Goal: Task Accomplishment & Management: Manage account settings

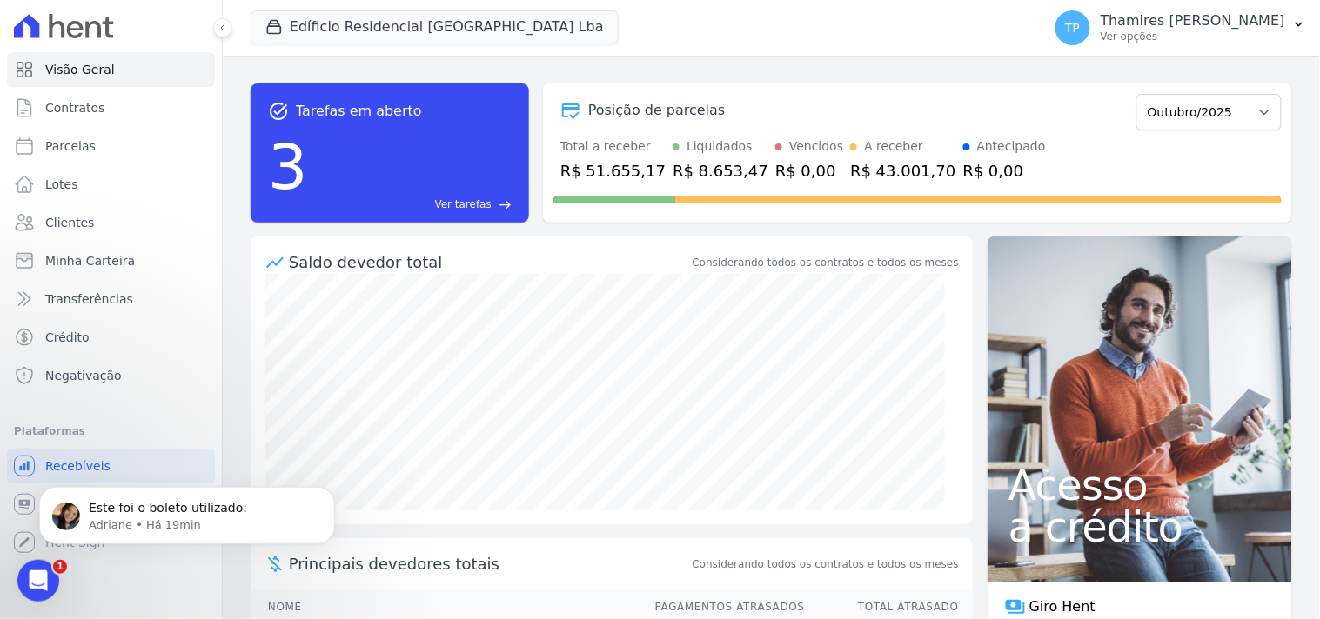
click at [129, 511] on span "Este foi o boleto utilizado:" at bounding box center [168, 507] width 158 height 14
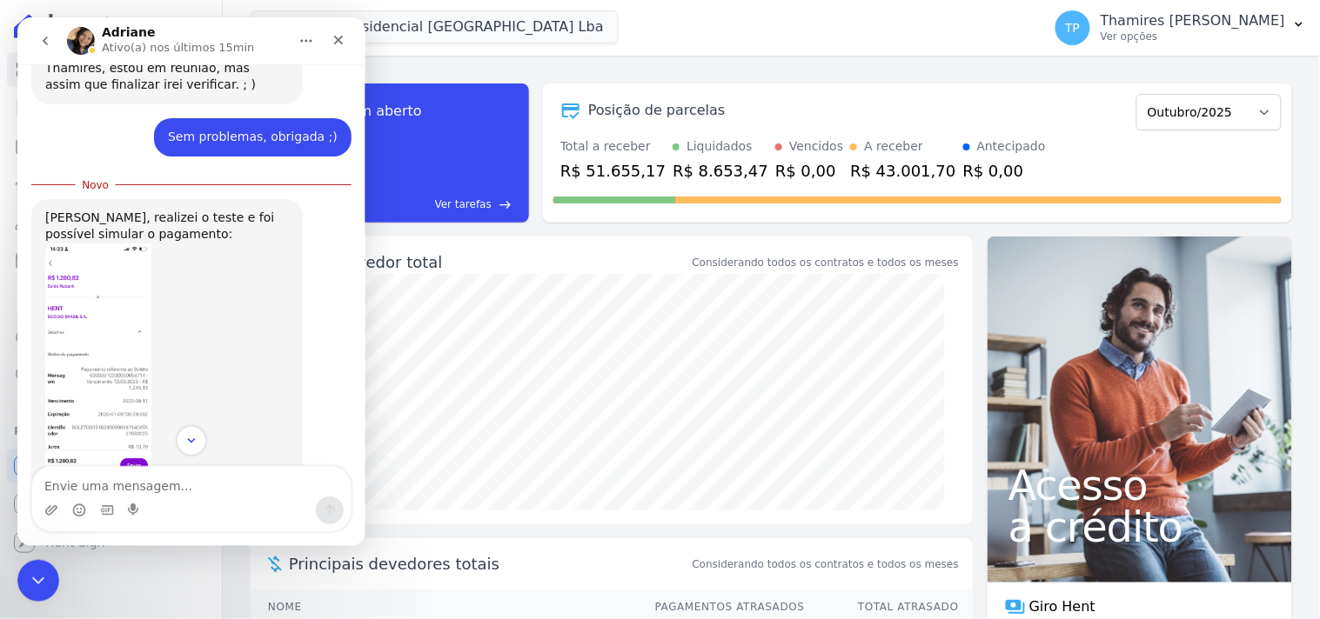
scroll to position [814, 0]
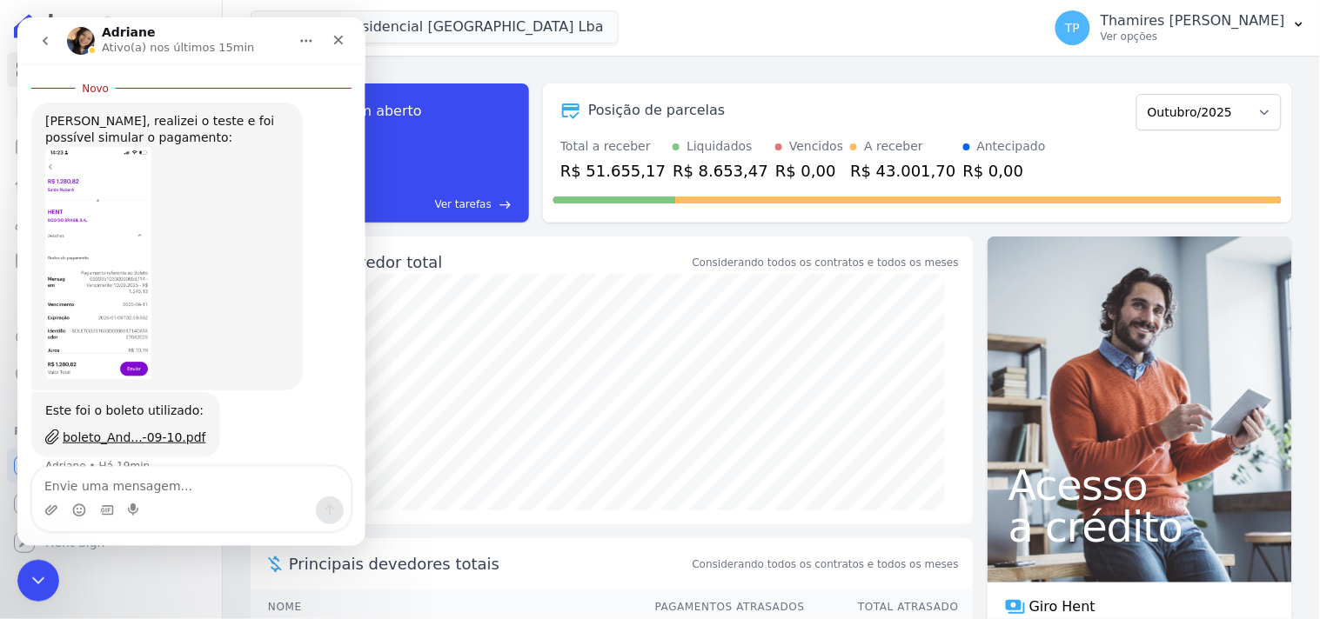
click at [125, 244] on img "Adriane diz…" at bounding box center [97, 262] width 106 height 233
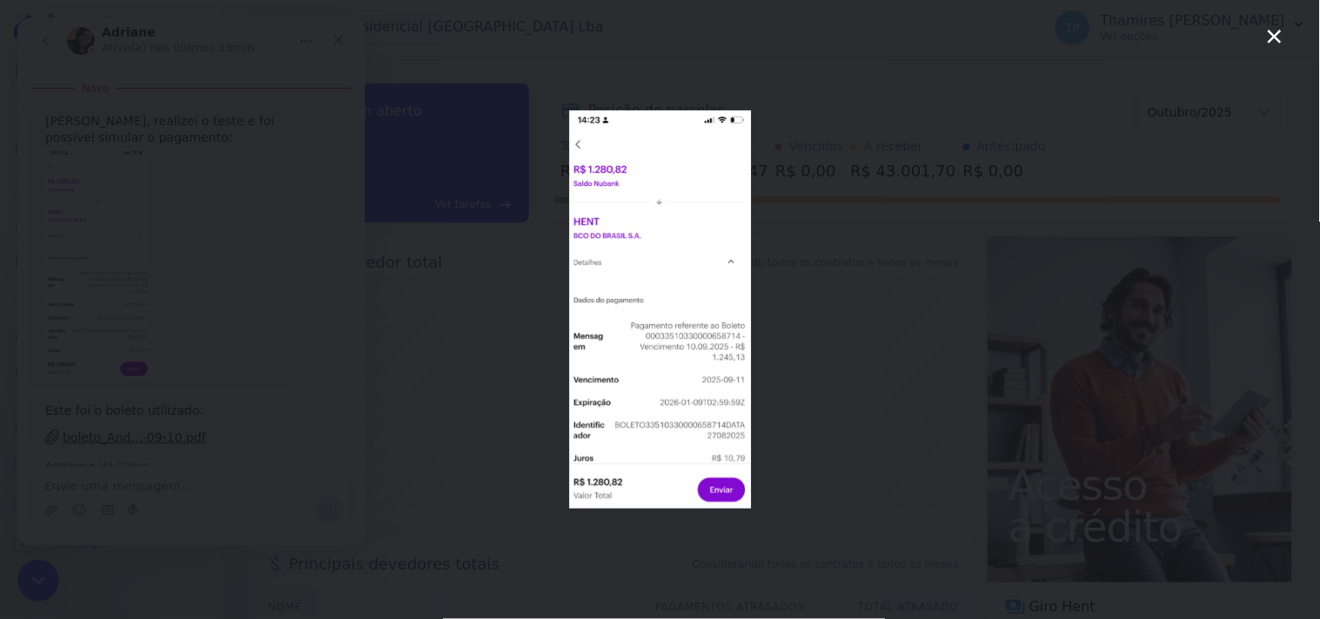
click at [658, 271] on img "Fechar" at bounding box center [660, 309] width 182 height 398
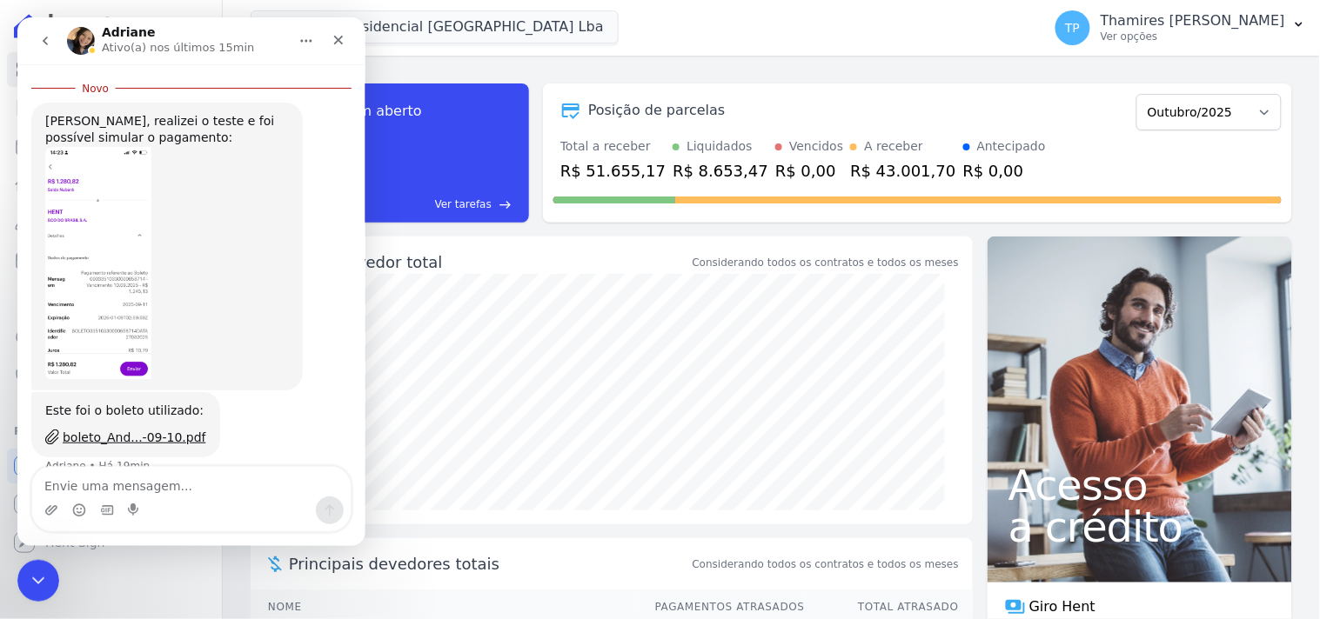
click at [108, 209] on img "Adriane diz…" at bounding box center [97, 262] width 106 height 233
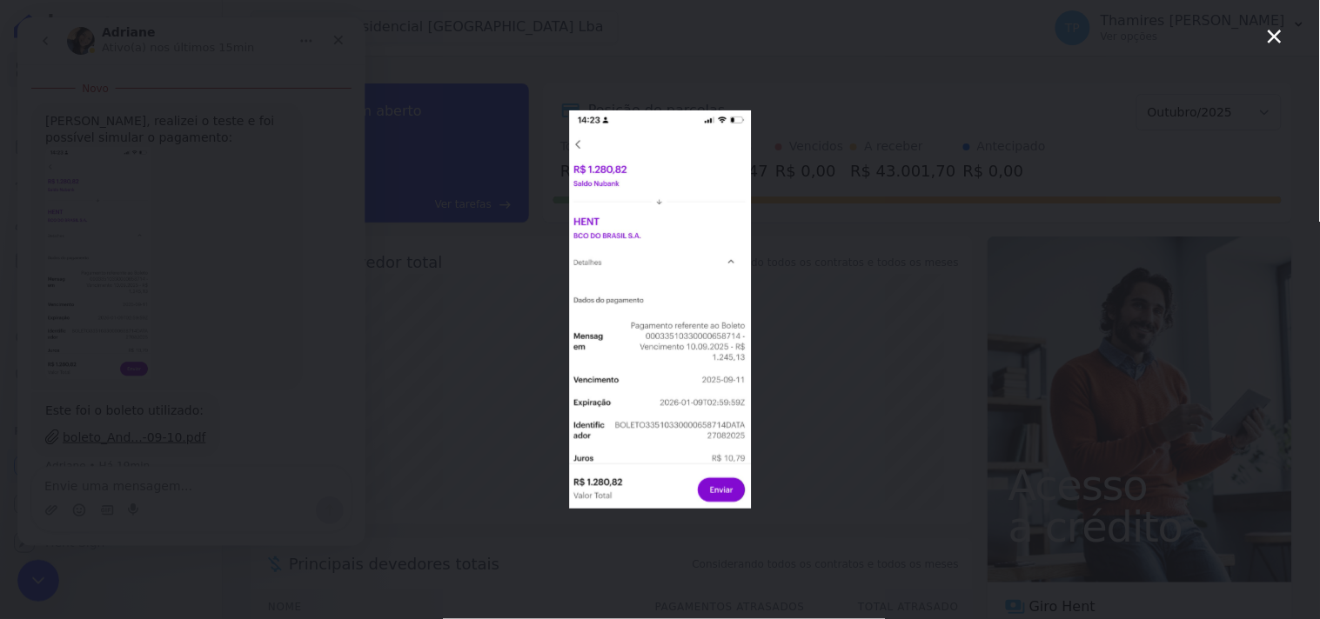
click at [499, 354] on div "Messenger da Intercom" at bounding box center [660, 309] width 1320 height 619
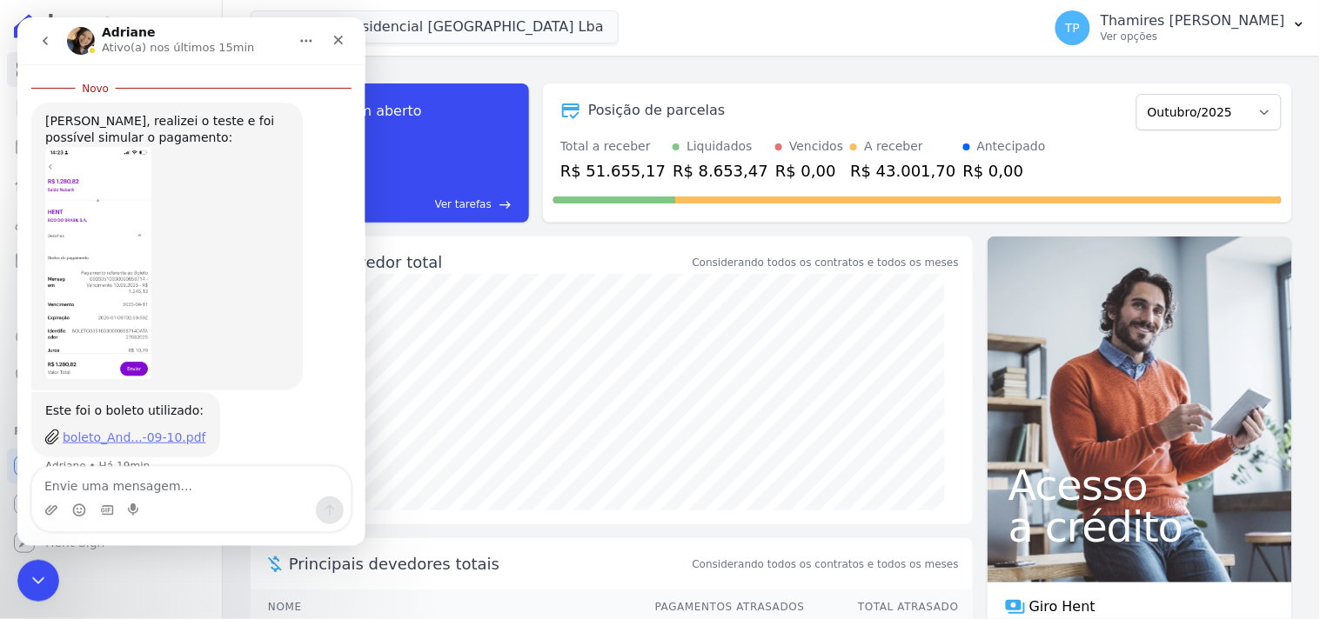
click at [153, 428] on div "boleto_And...-09-10.pdf" at bounding box center [134, 437] width 144 height 18
click at [70, 301] on img "Adriane diz…" at bounding box center [97, 262] width 106 height 233
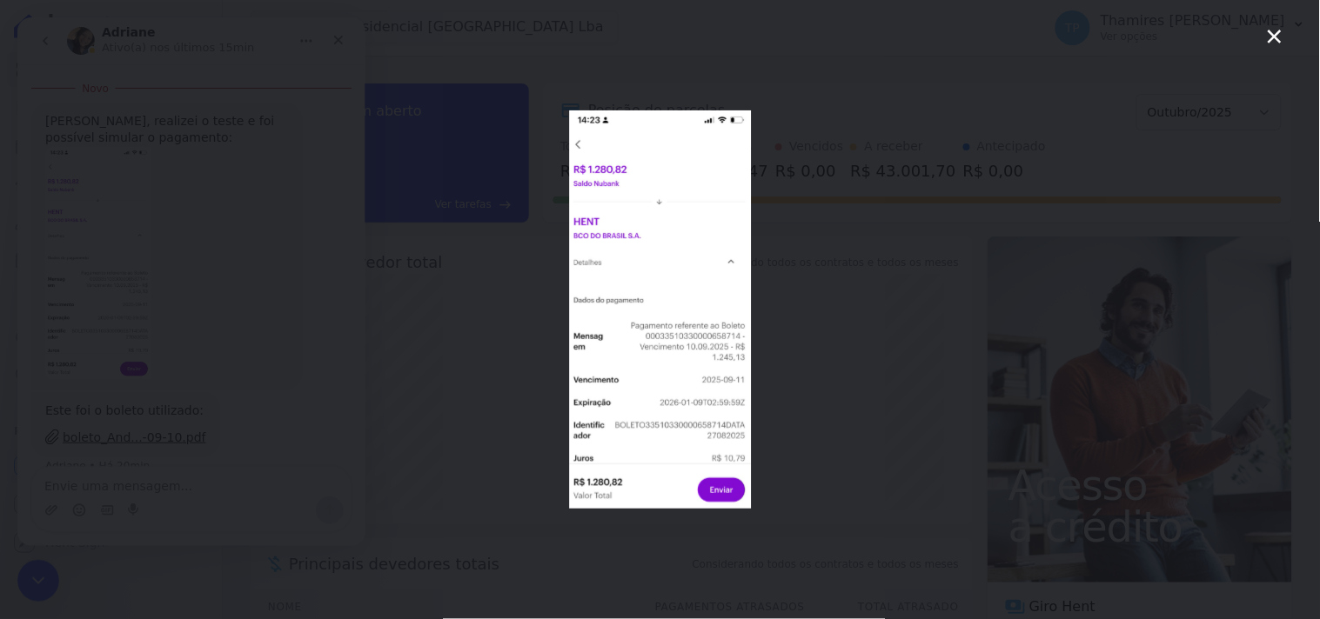
click at [840, 139] on div "Messenger da Intercom" at bounding box center [660, 309] width 1320 height 619
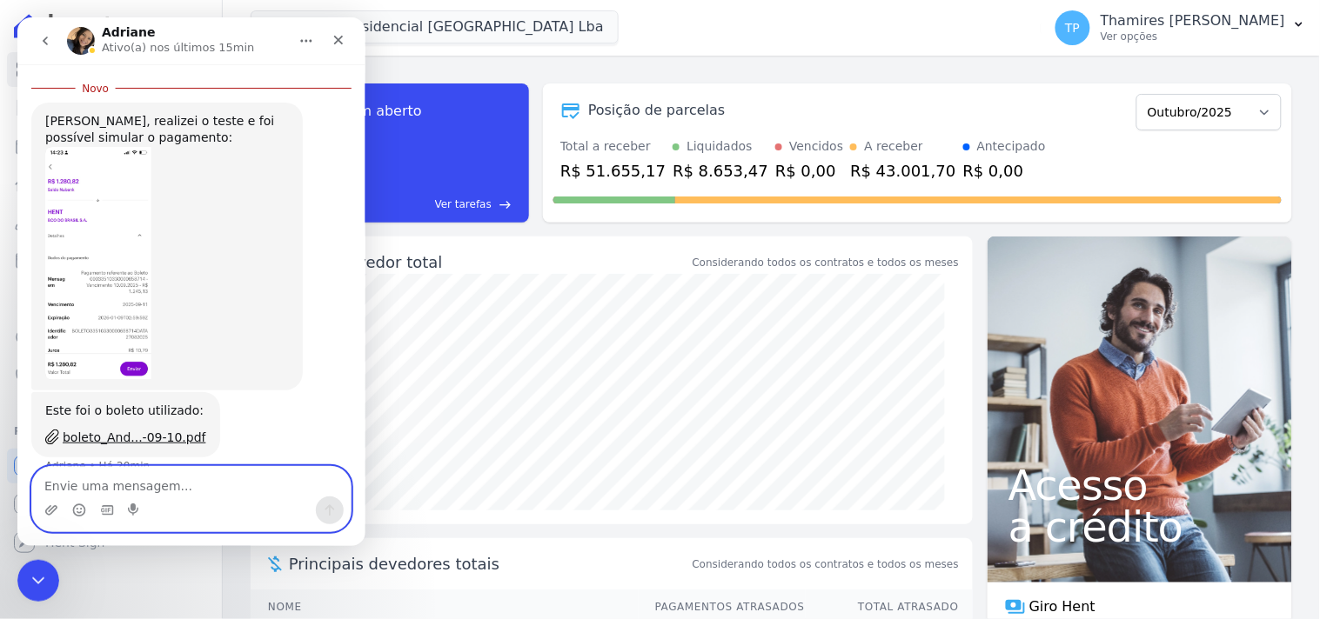
click at [160, 489] on textarea "Envie uma mensagem..." at bounding box center [190, 481] width 318 height 30
type textarea "Obrigada Adriane!! ;)"
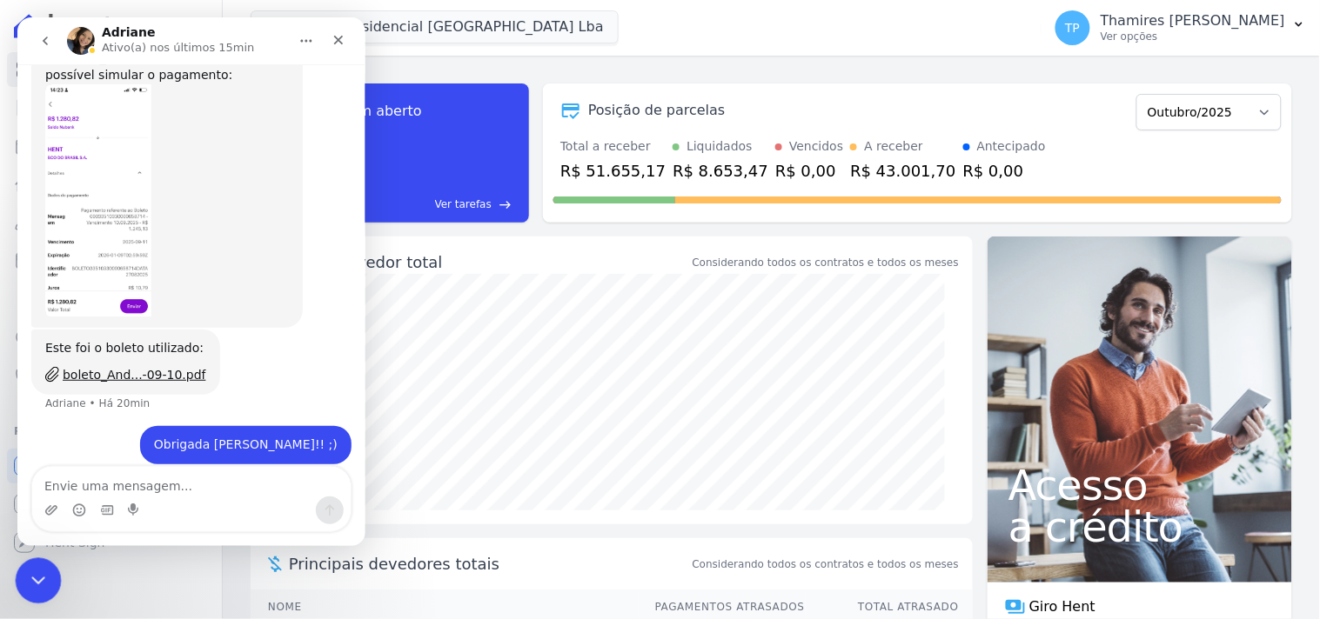
click at [42, 565] on div "Encerramento do Messenger da Intercom" at bounding box center [36, 579] width 42 height 42
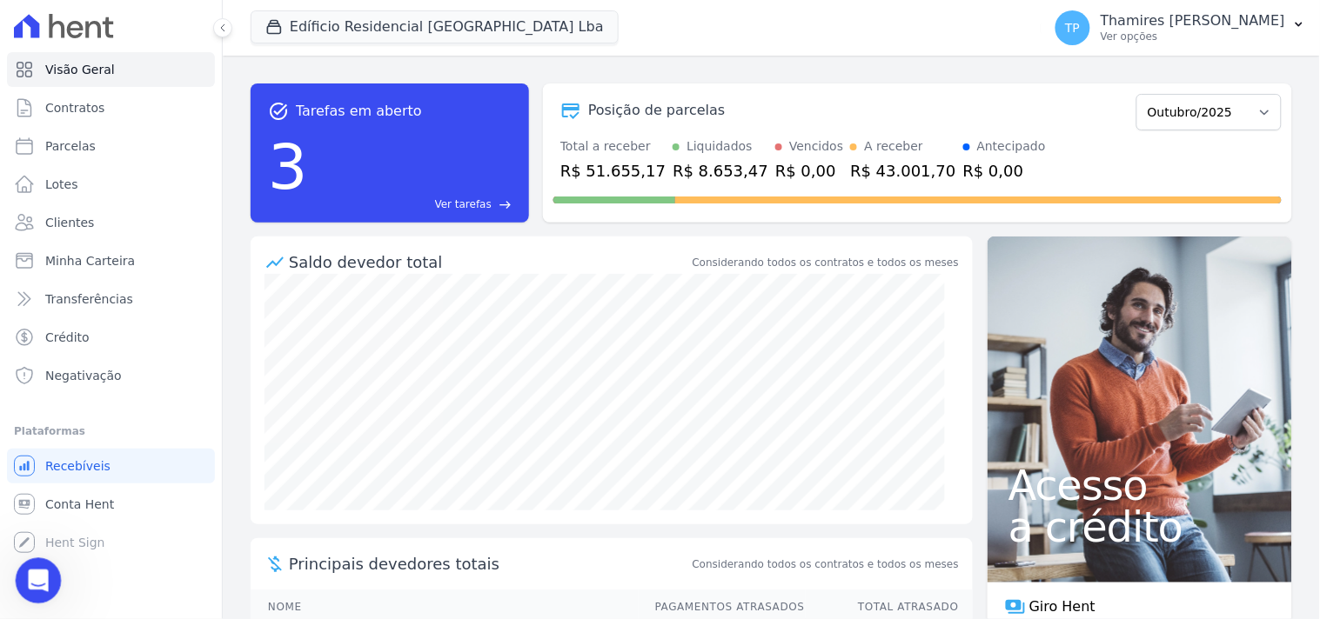
drag, startPoint x: 45, startPoint y: 583, endPoint x: 55, endPoint y: 579, distance: 10.5
click at [46, 582] on div "Abertura do Messenger da Intercom" at bounding box center [35, 578] width 57 height 57
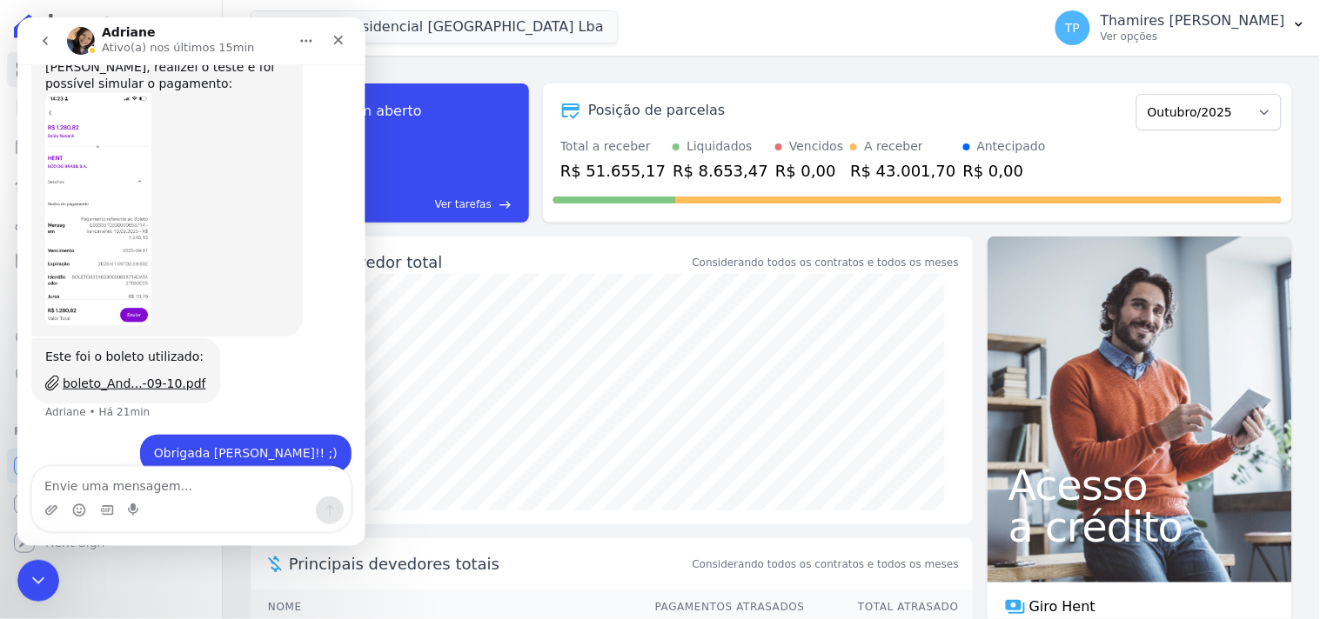
scroll to position [850, 0]
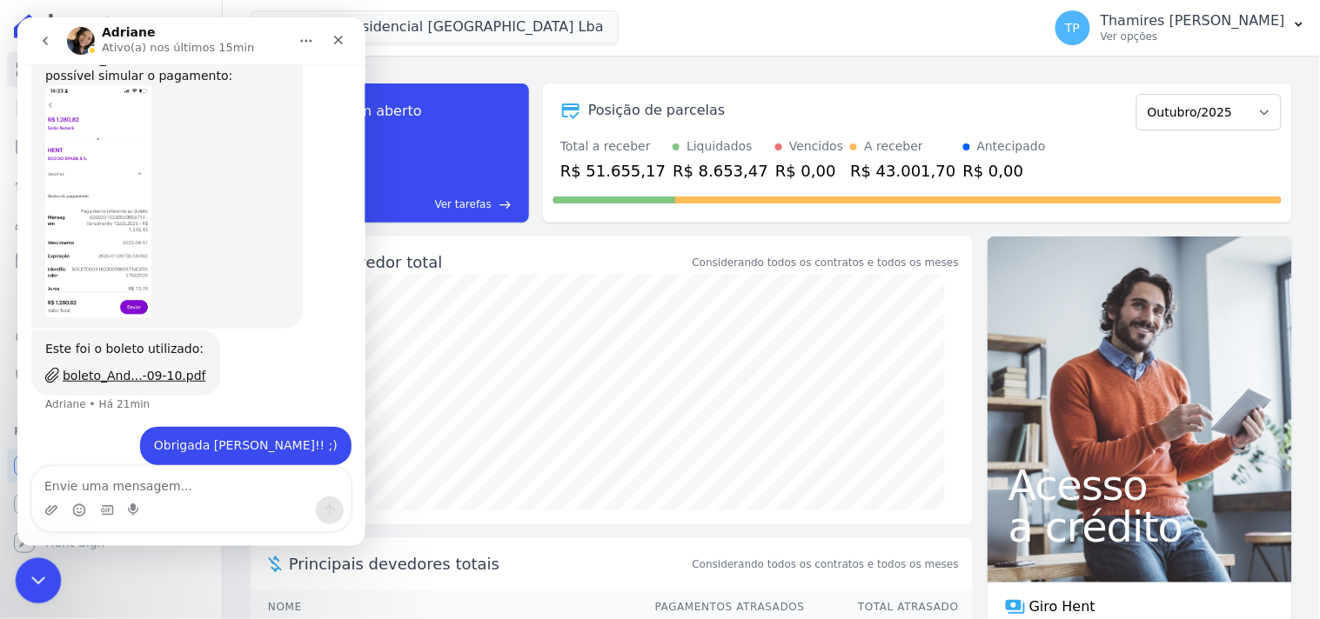
drag, startPoint x: 38, startPoint y: 585, endPoint x: 105, endPoint y: 1041, distance: 461.6
click at [38, 586] on icon "Encerramento do Messenger da Intercom" at bounding box center [35, 578] width 21 height 21
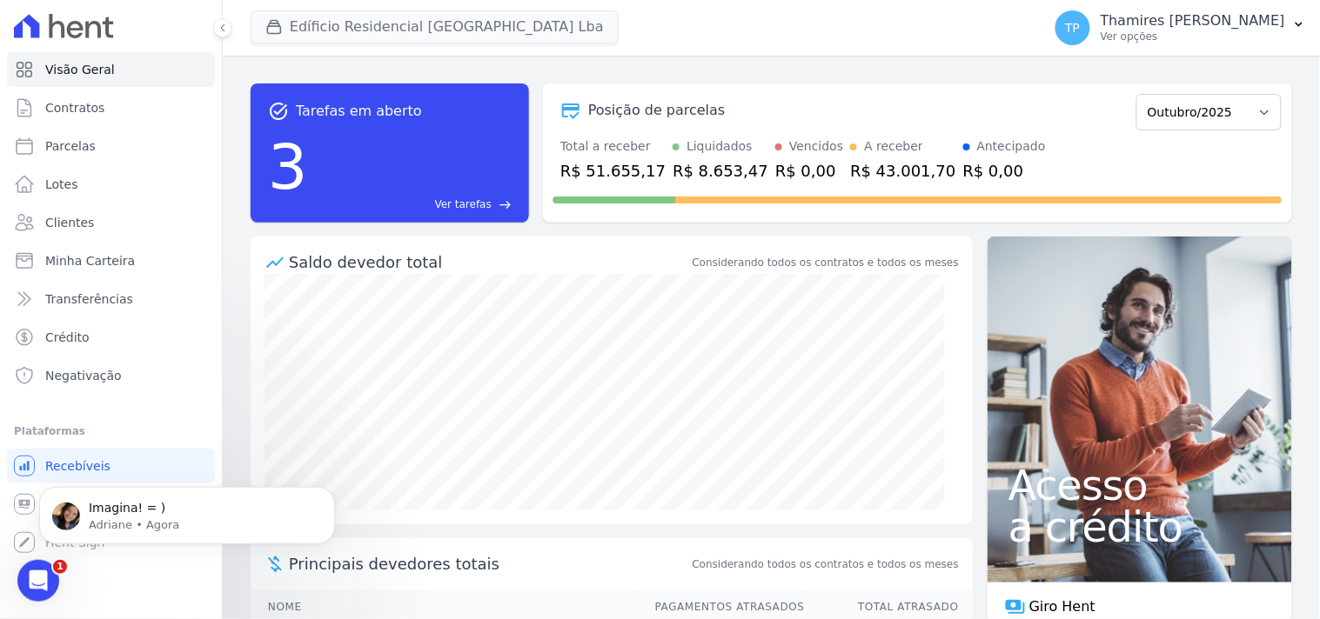
scroll to position [901, 0]
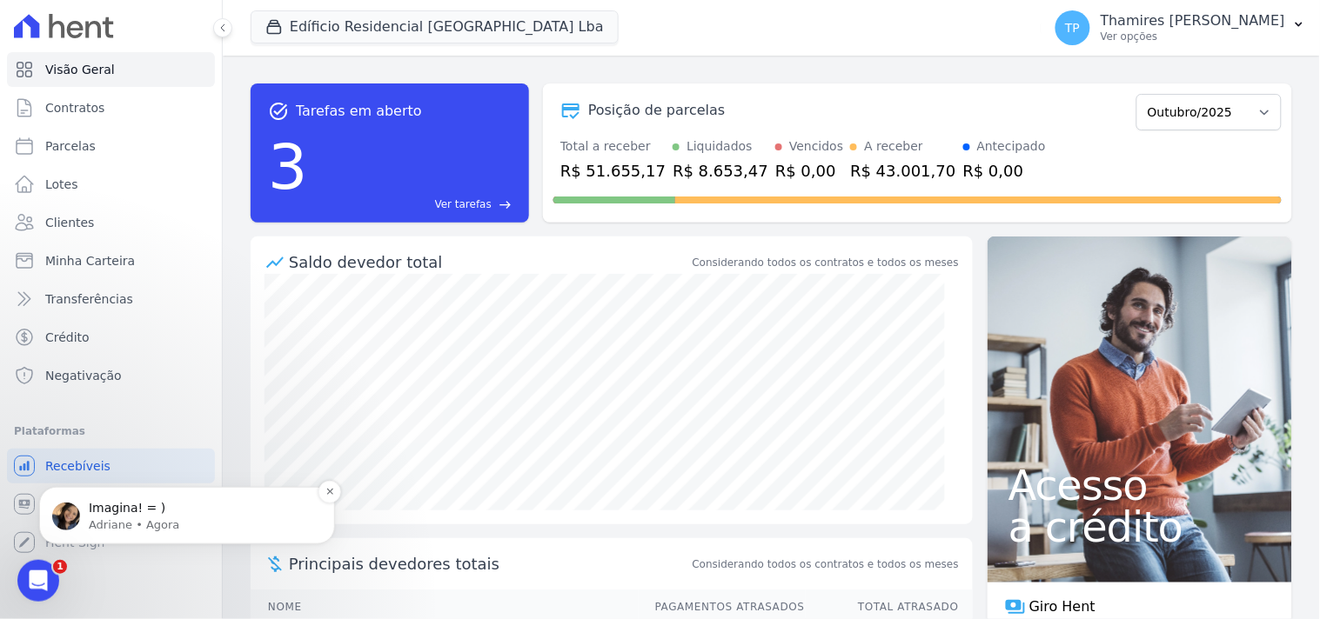
click at [116, 519] on p "Adriane • Agora" at bounding box center [201, 525] width 224 height 16
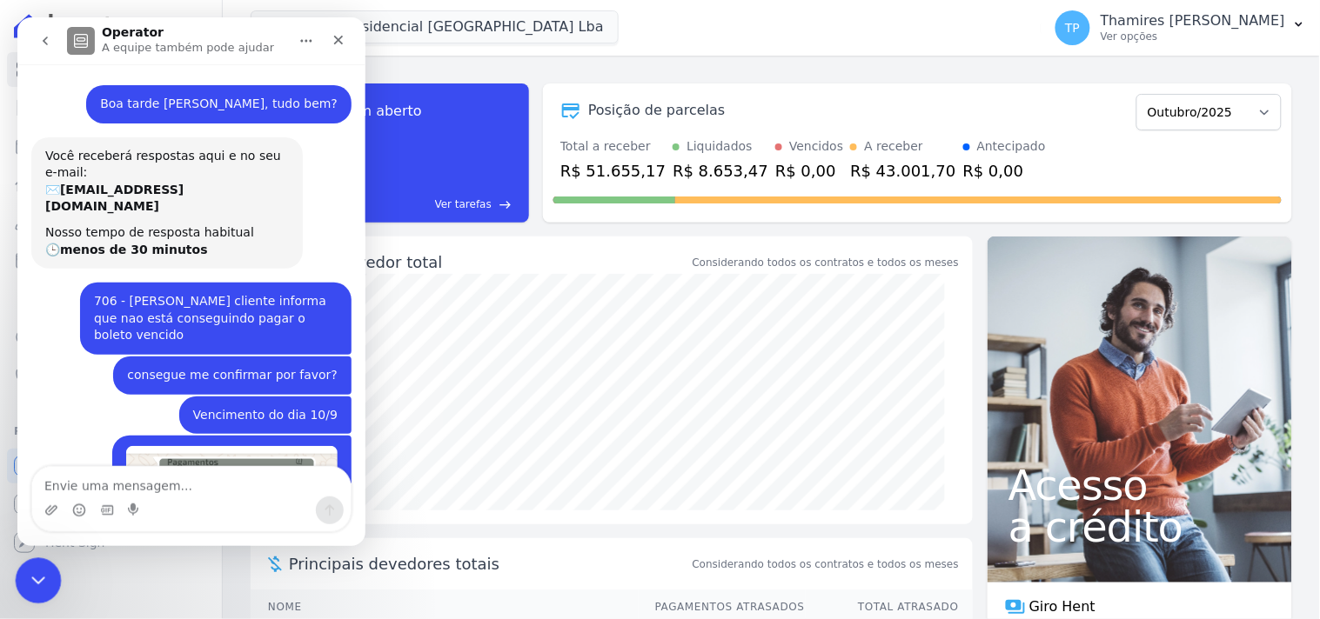
scroll to position [3, 0]
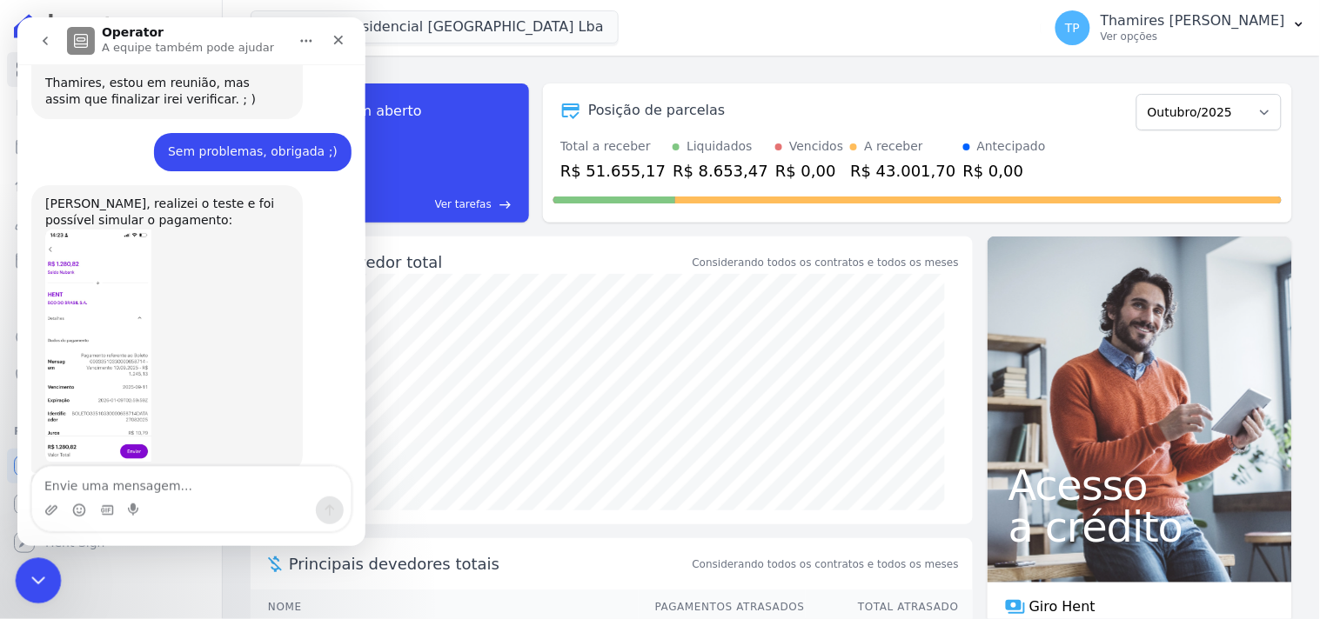
click at [32, 586] on icon "Encerramento do Messenger da Intercom" at bounding box center [35, 578] width 21 height 21
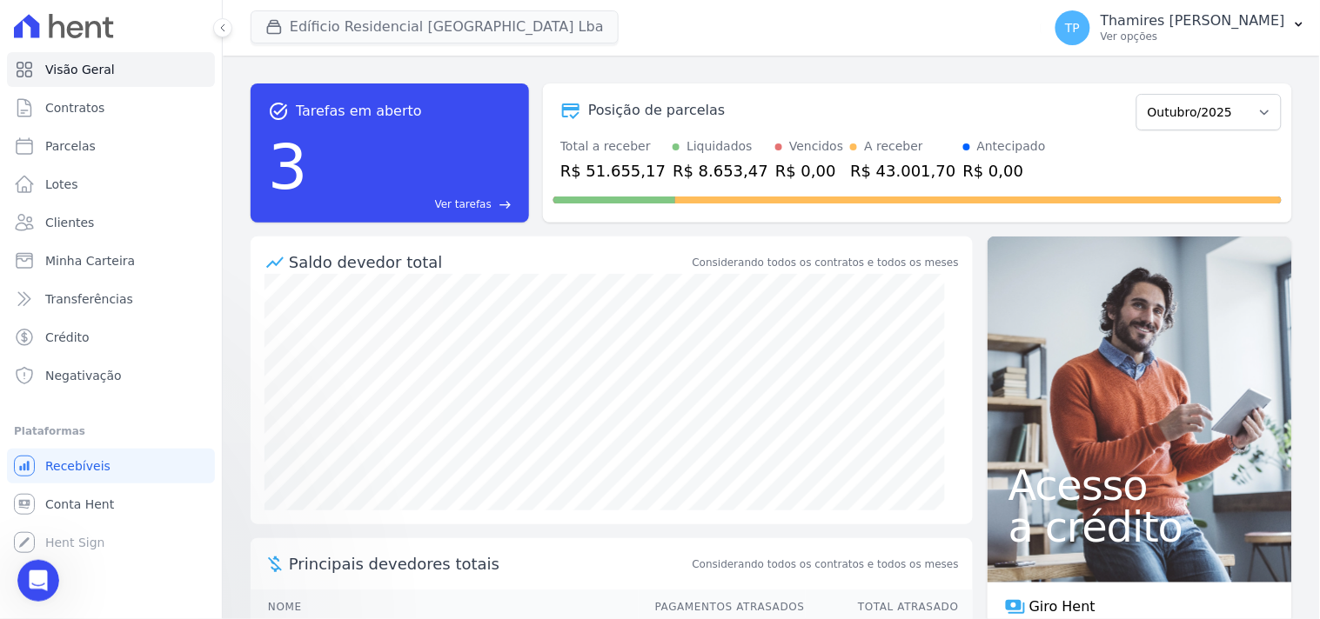
scroll to position [931, 0]
click at [151, 142] on link "Parcelas" at bounding box center [111, 146] width 208 height 35
select select
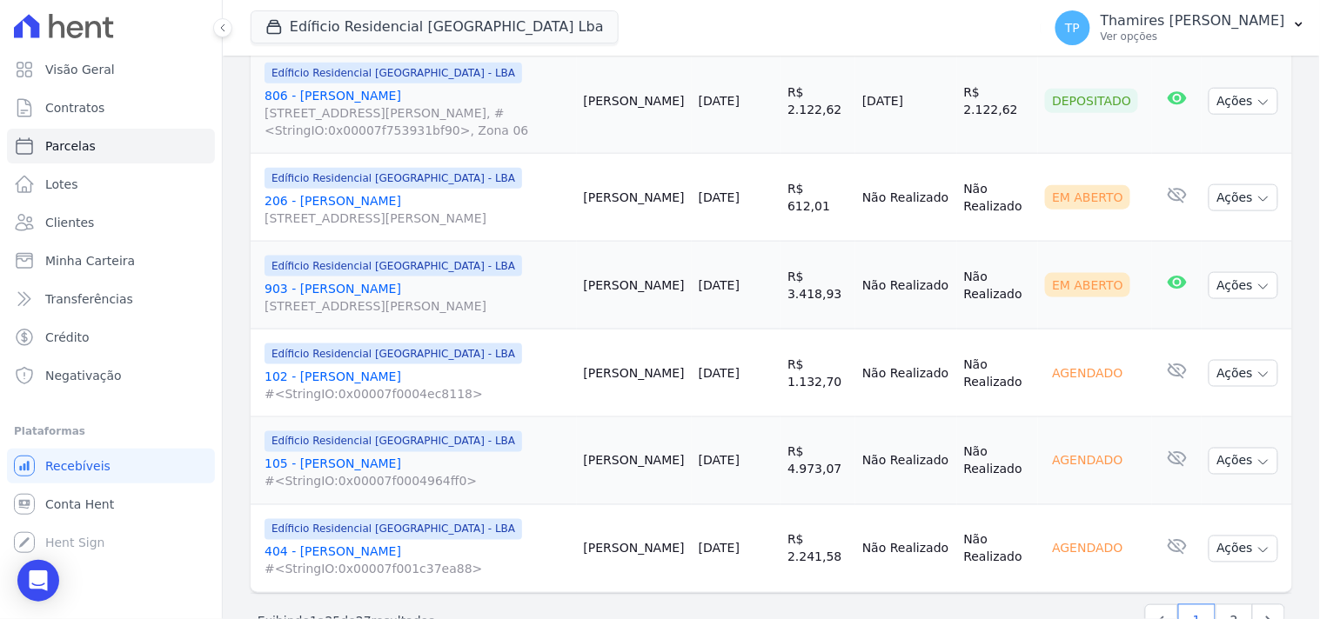
scroll to position [2225, 0]
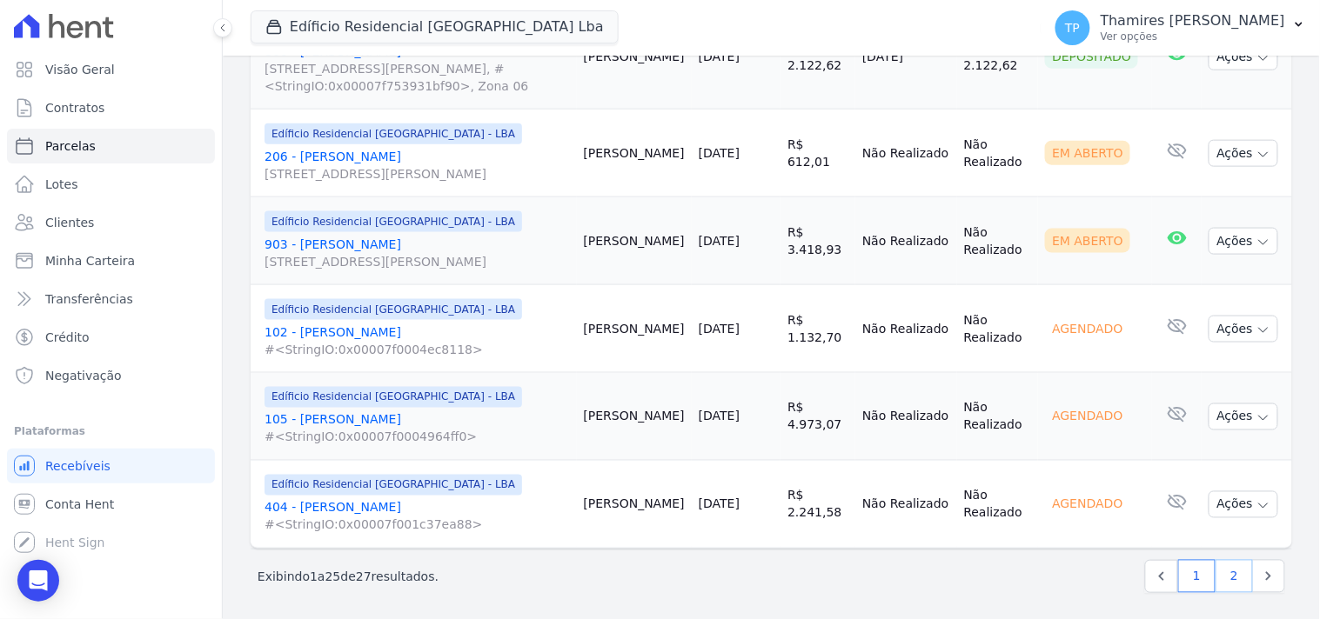
click at [1222, 578] on link "2" at bounding box center [1233, 576] width 37 height 33
select select
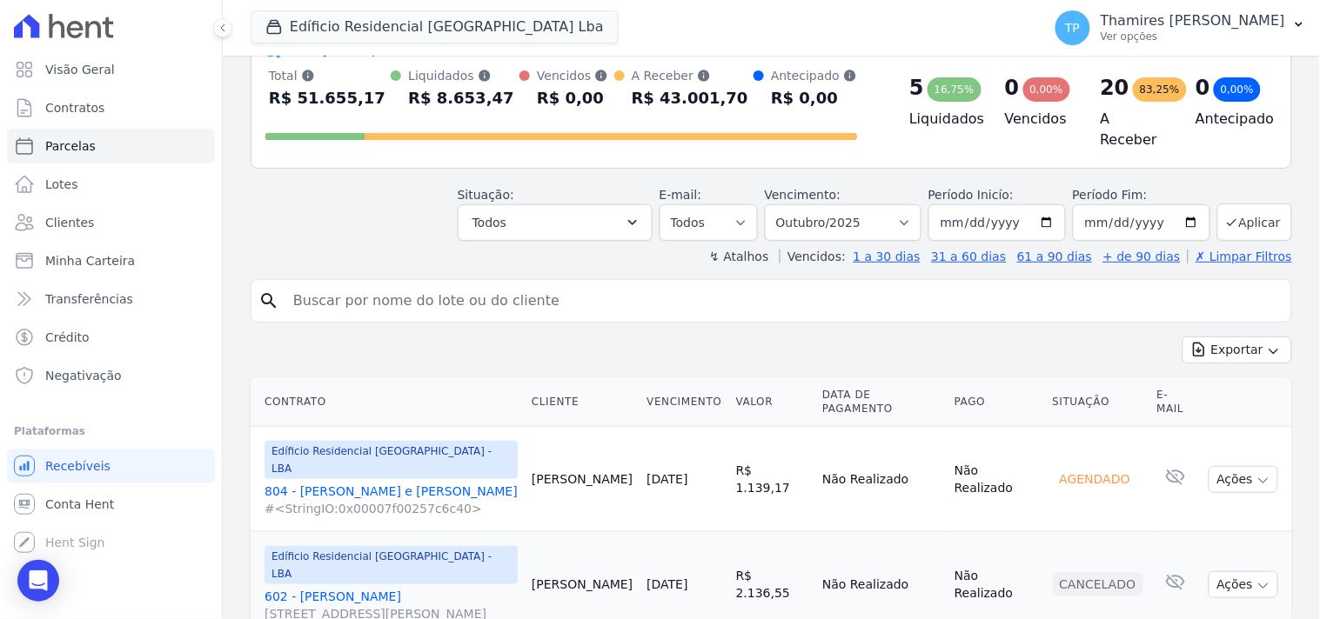
scroll to position [181, 0]
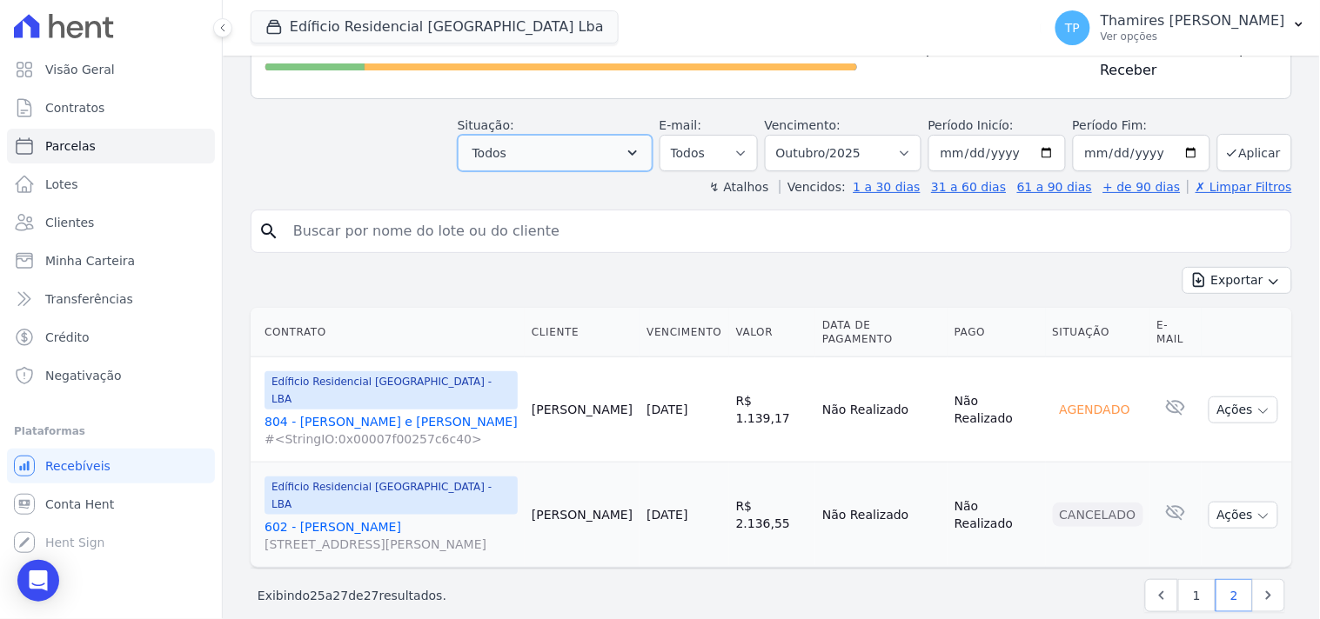
click at [561, 144] on button "Todos" at bounding box center [555, 153] width 195 height 37
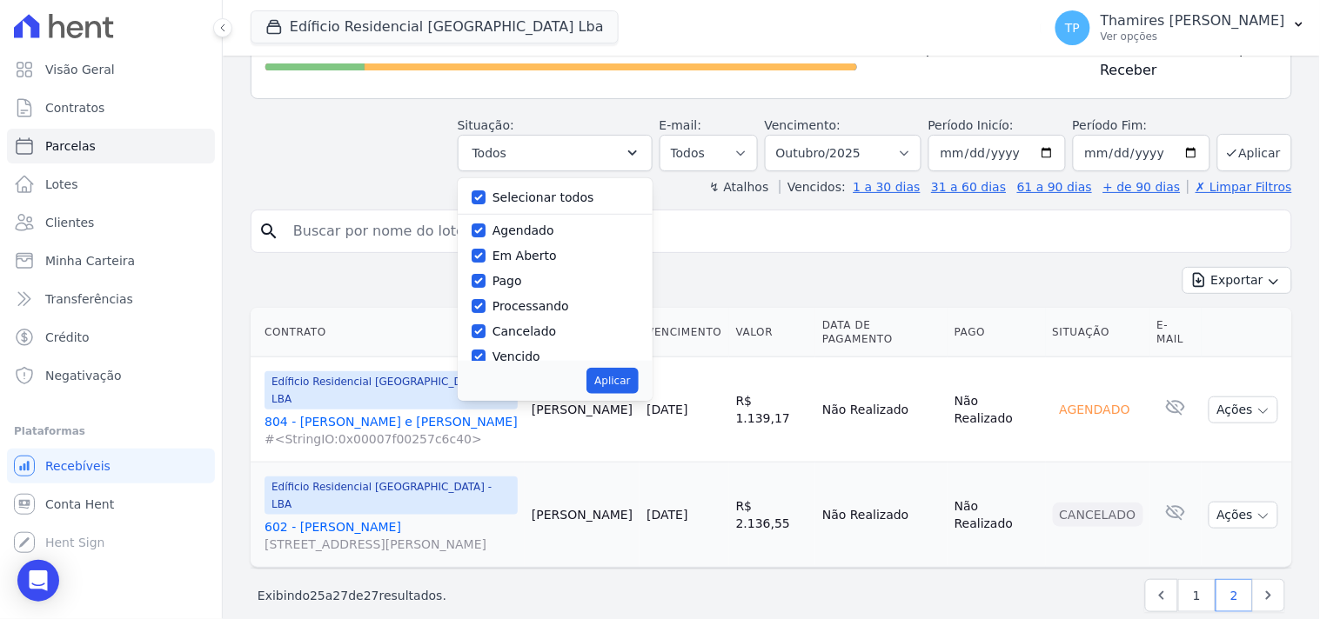
click at [567, 191] on label "Selecionar todos" at bounding box center [543, 198] width 102 height 14
click at [485, 191] on input "Selecionar todos" at bounding box center [479, 198] width 14 height 14
checkbox input "false"
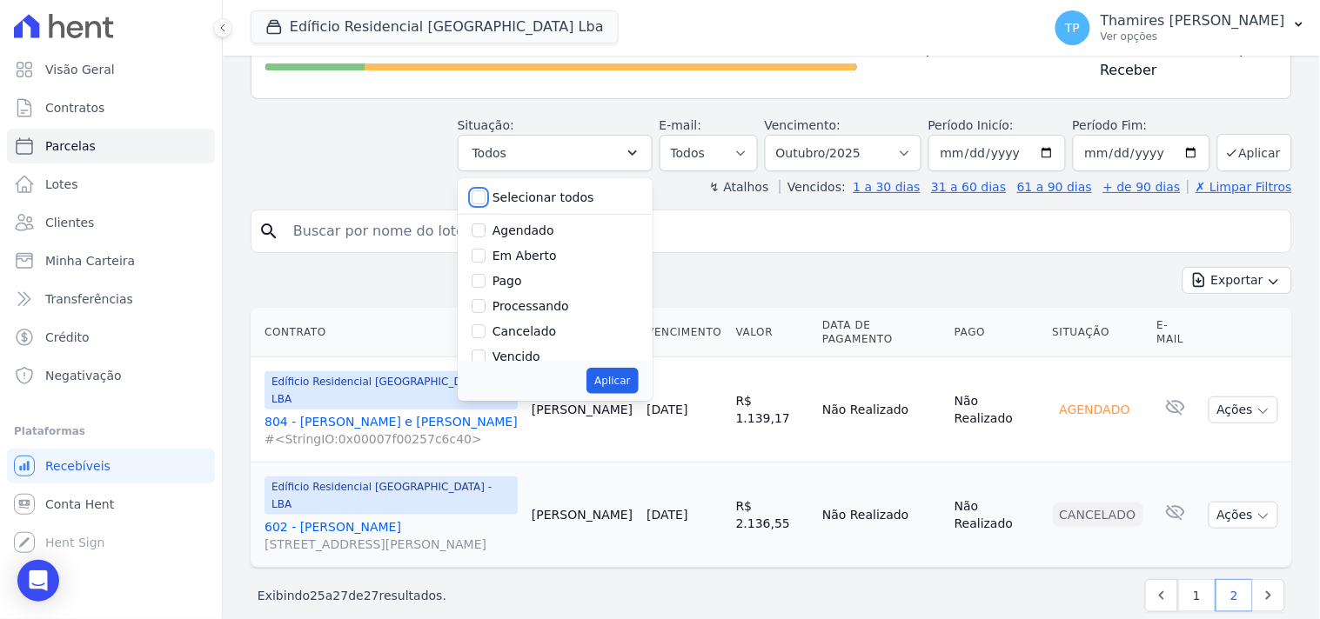
checkbox input "false"
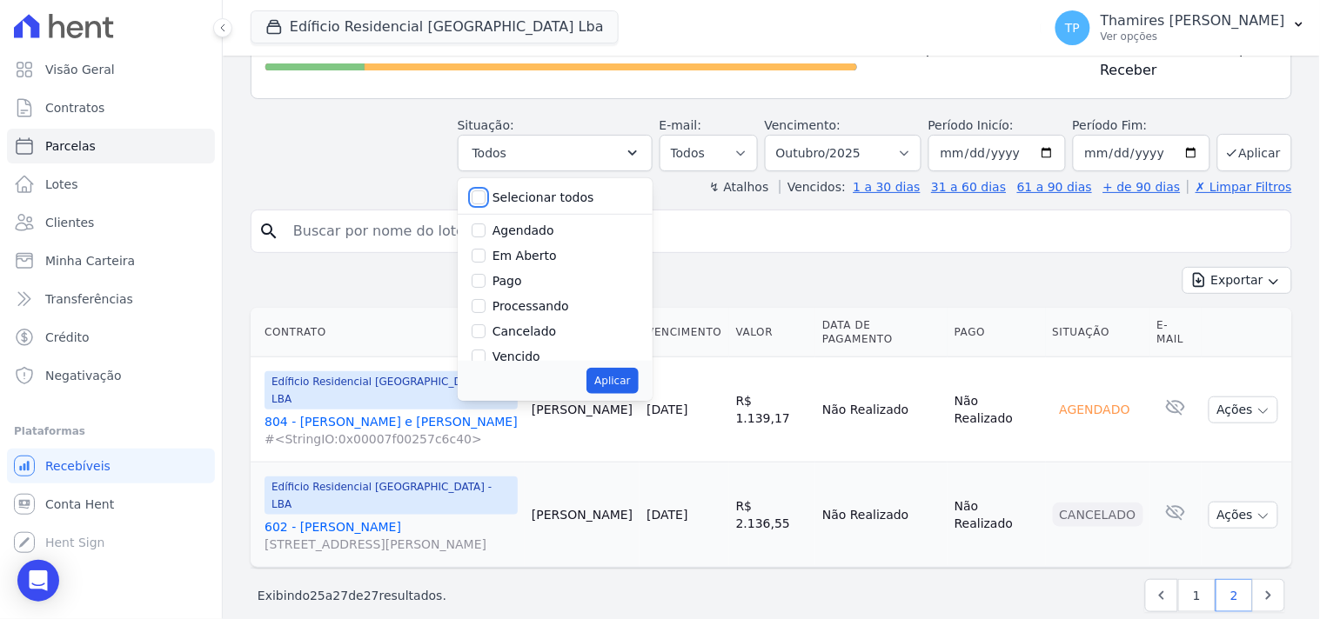
checkbox input "false"
click at [525, 351] on label "Vencido" at bounding box center [516, 357] width 48 height 14
click at [485, 351] on input "Vencido" at bounding box center [479, 357] width 14 height 14
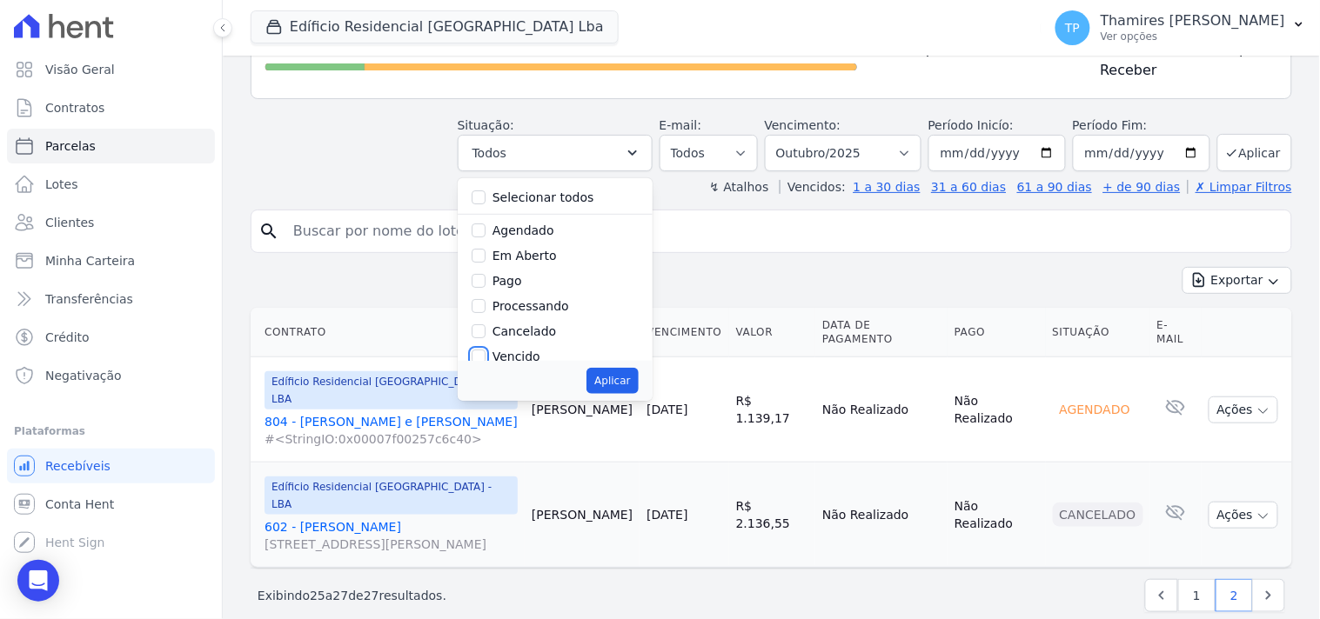
checkbox input "true"
click at [625, 369] on button "Aplicar" at bounding box center [611, 381] width 51 height 26
select select "overdue"
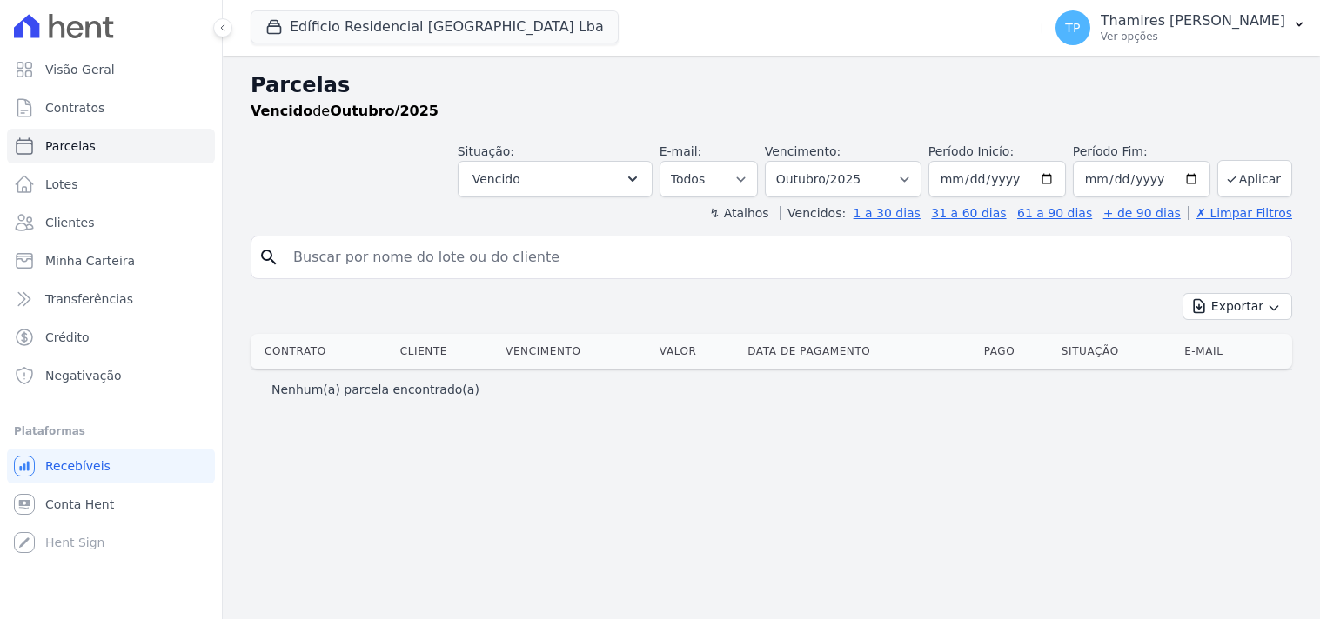
select select
click at [815, 177] on select "Filtrar por período ──────── Todos os meses Junho/2023 Julho/2023 Agosto/2023 S…" at bounding box center [843, 179] width 157 height 37
select select "all"
click at [790, 161] on select "Filtrar por período ──────── Todos os meses Junho/2023 Julho/2023 Agosto/2023 S…" at bounding box center [843, 179] width 157 height 37
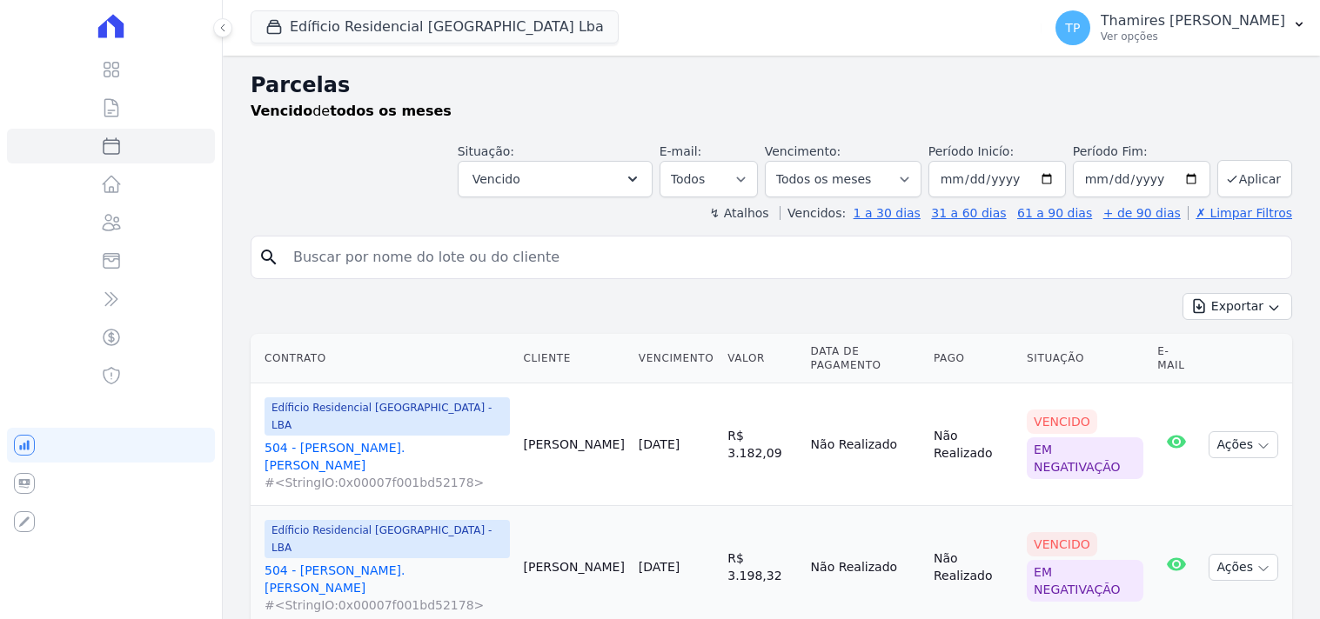
select select
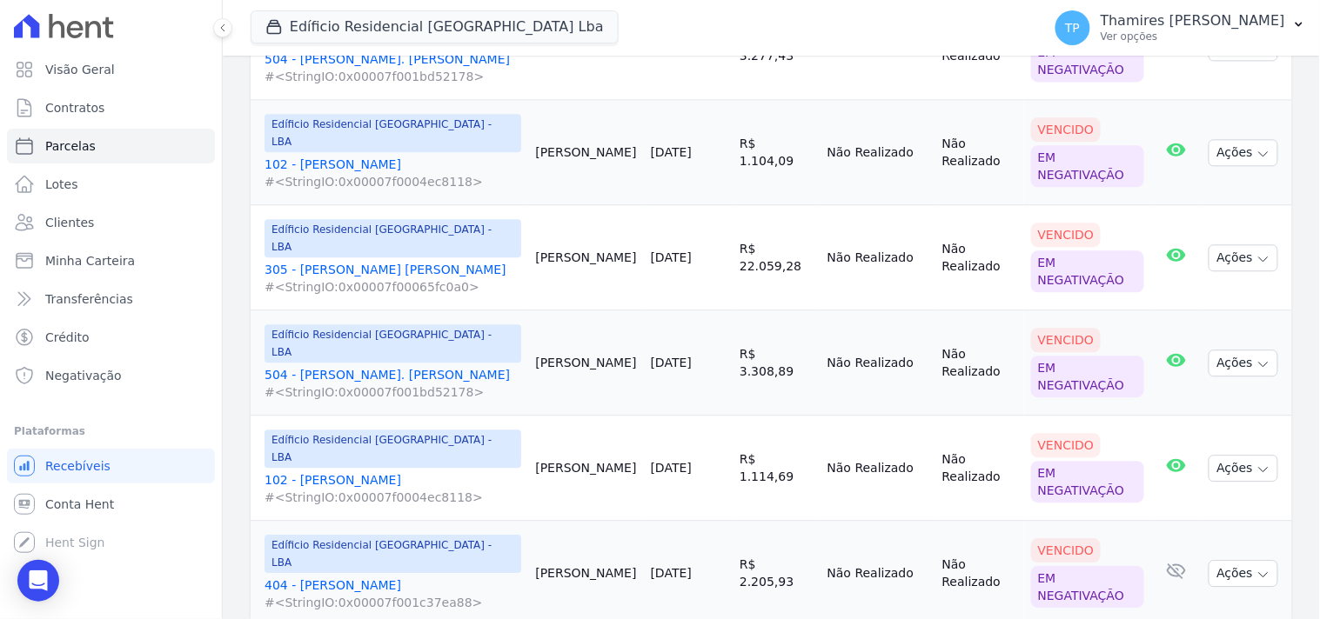
scroll to position [1211, 0]
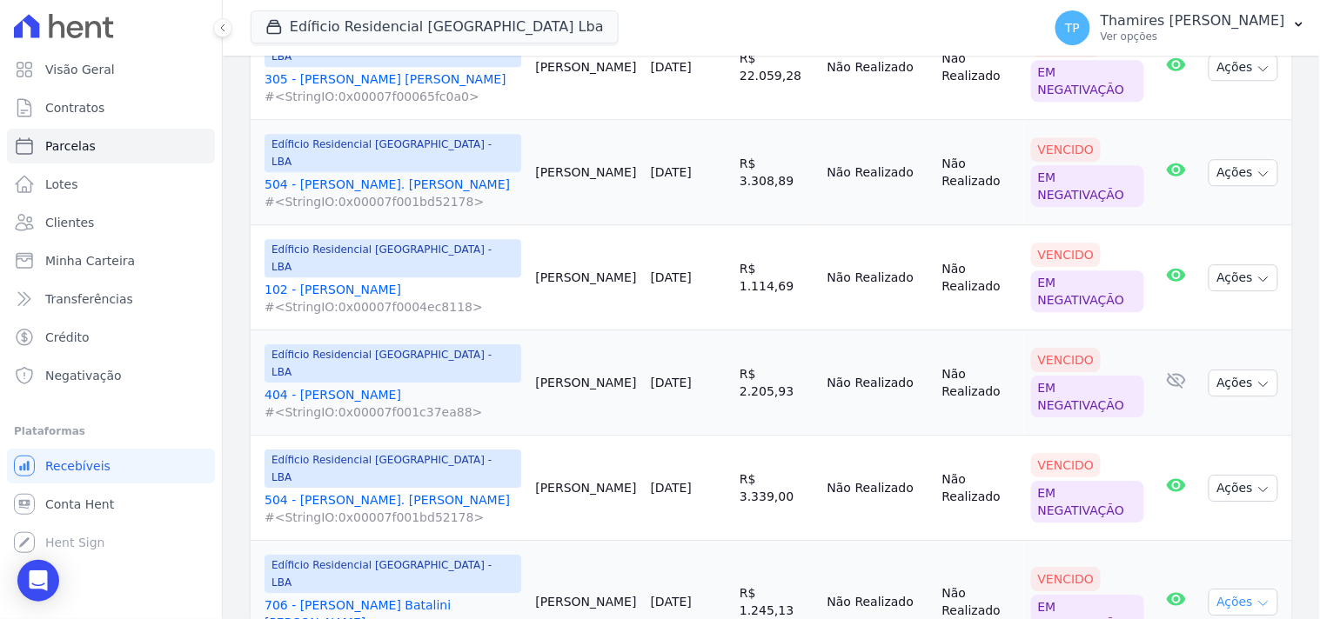
click at [1225, 589] on button "Ações" at bounding box center [1243, 602] width 70 height 27
click at [363, 597] on link "706 - André Luiz Batalini Paulino #<StringIO:0x00007f0025d2c4f0>" at bounding box center [392, 623] width 257 height 52
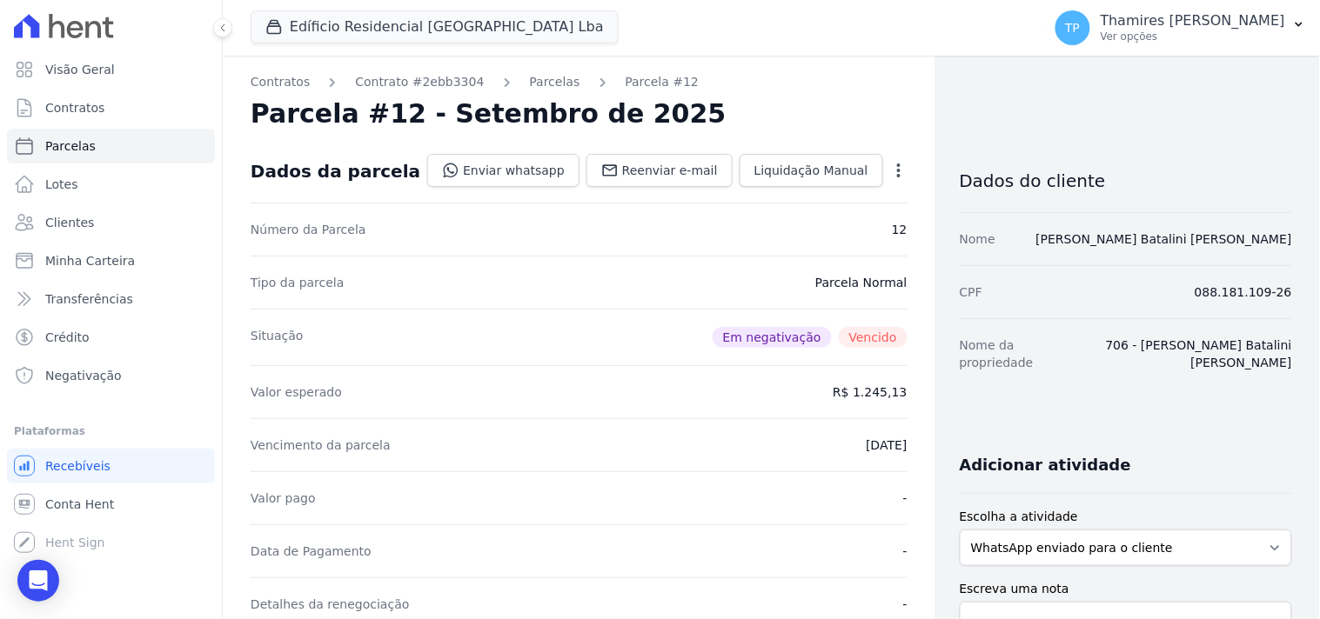
click at [890, 166] on icon "button" at bounding box center [898, 170] width 17 height 17
click at [753, 103] on div "Parcela #12 - Setembro de 2025" at bounding box center [579, 113] width 657 height 31
click at [136, 390] on link "Negativação" at bounding box center [111, 375] width 208 height 35
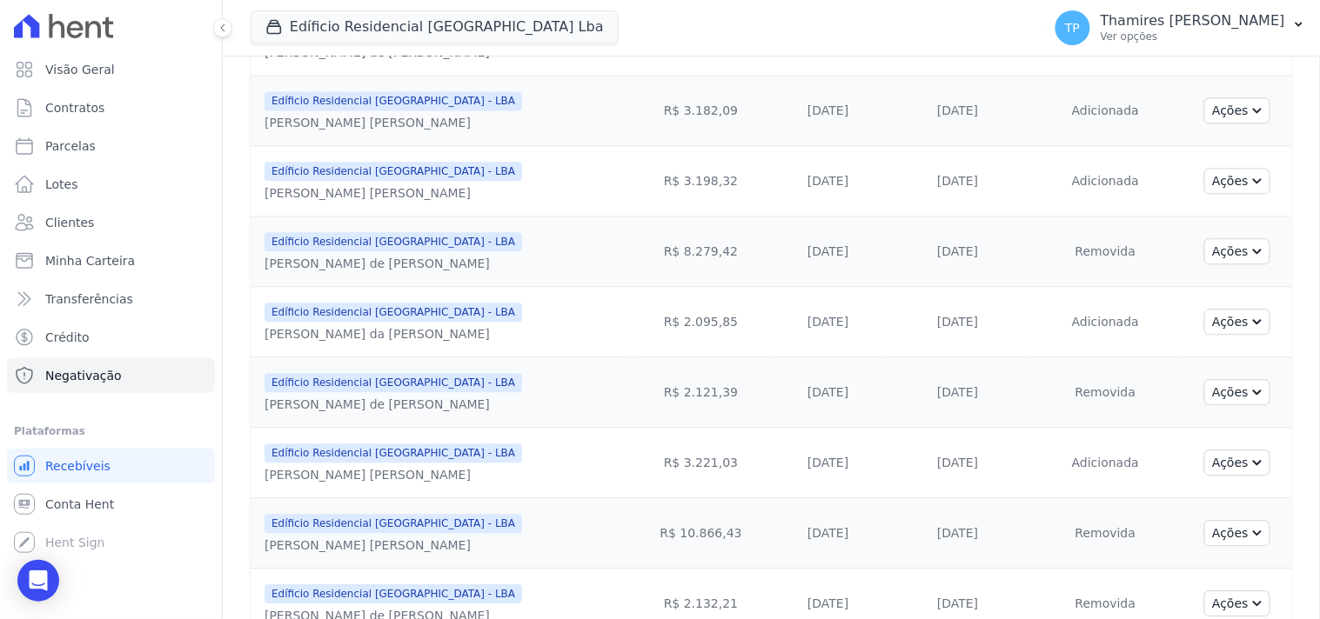
scroll to position [1496, 0]
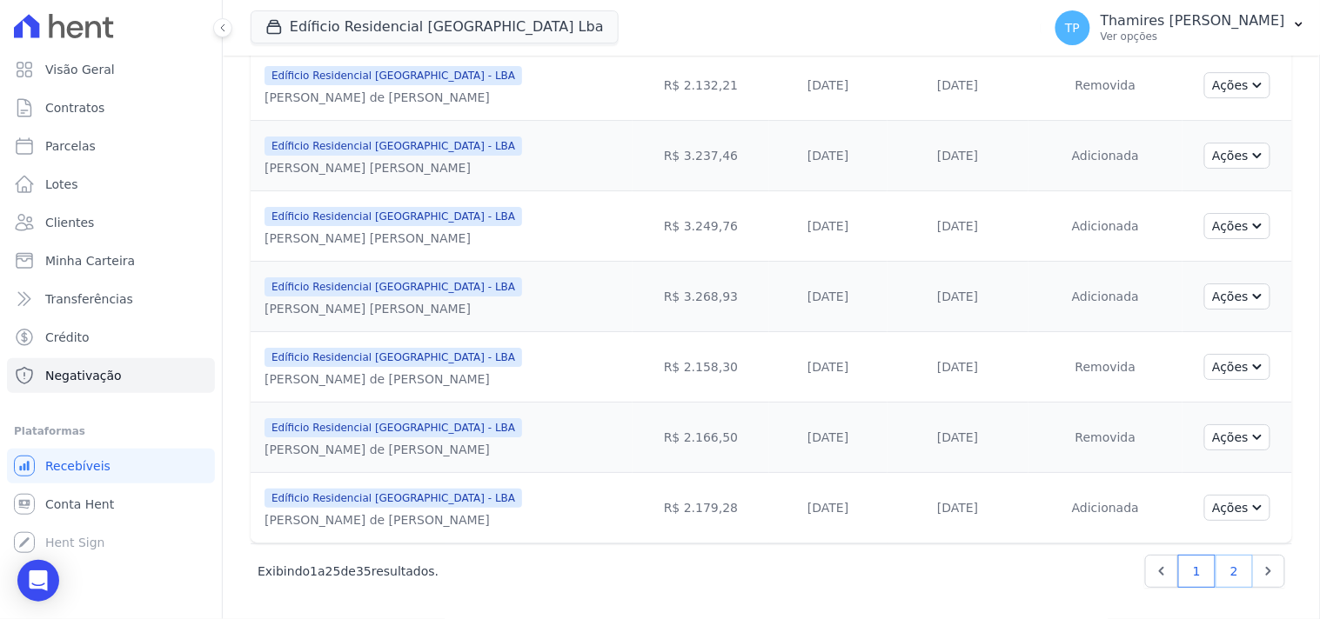
click at [1223, 571] on link "2" at bounding box center [1233, 571] width 37 height 33
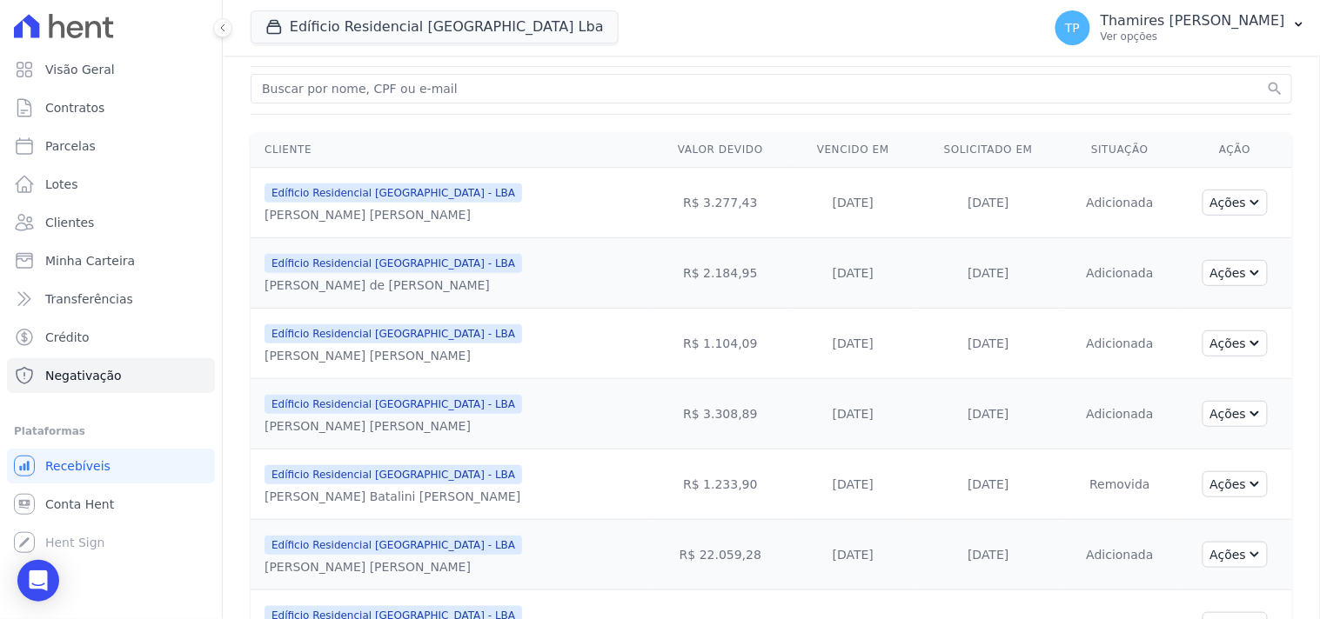
scroll to position [432, 0]
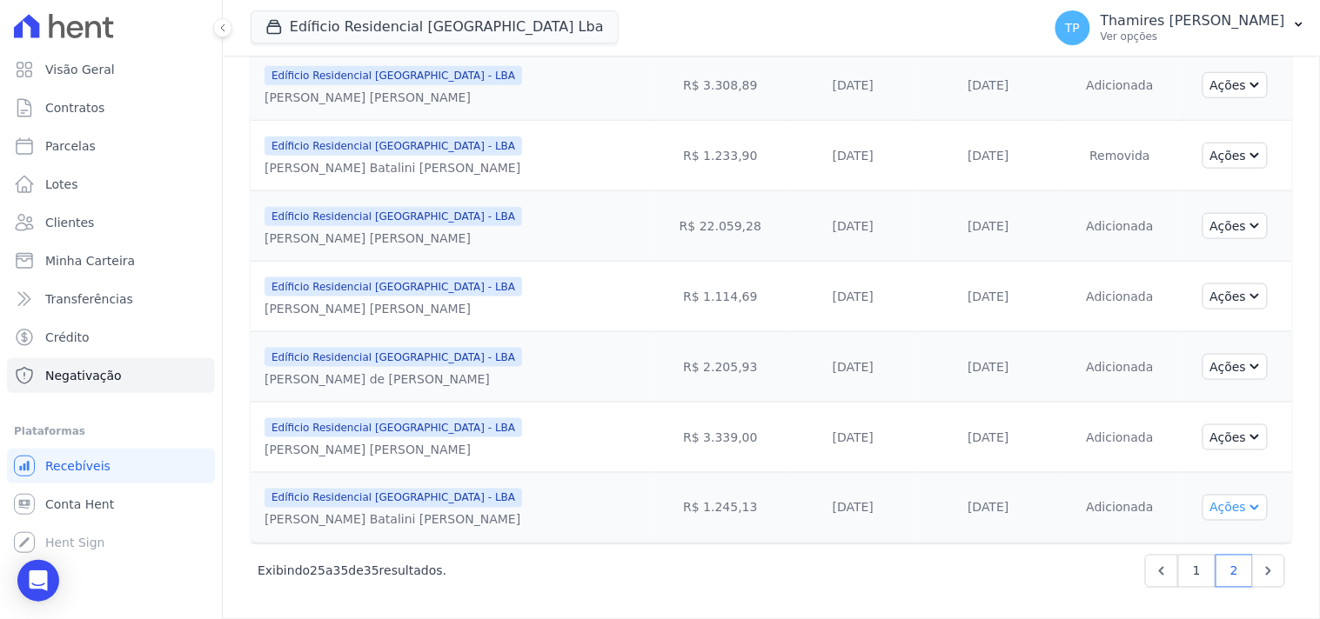
click at [1246, 510] on icon "button" at bounding box center [1253, 506] width 14 height 14
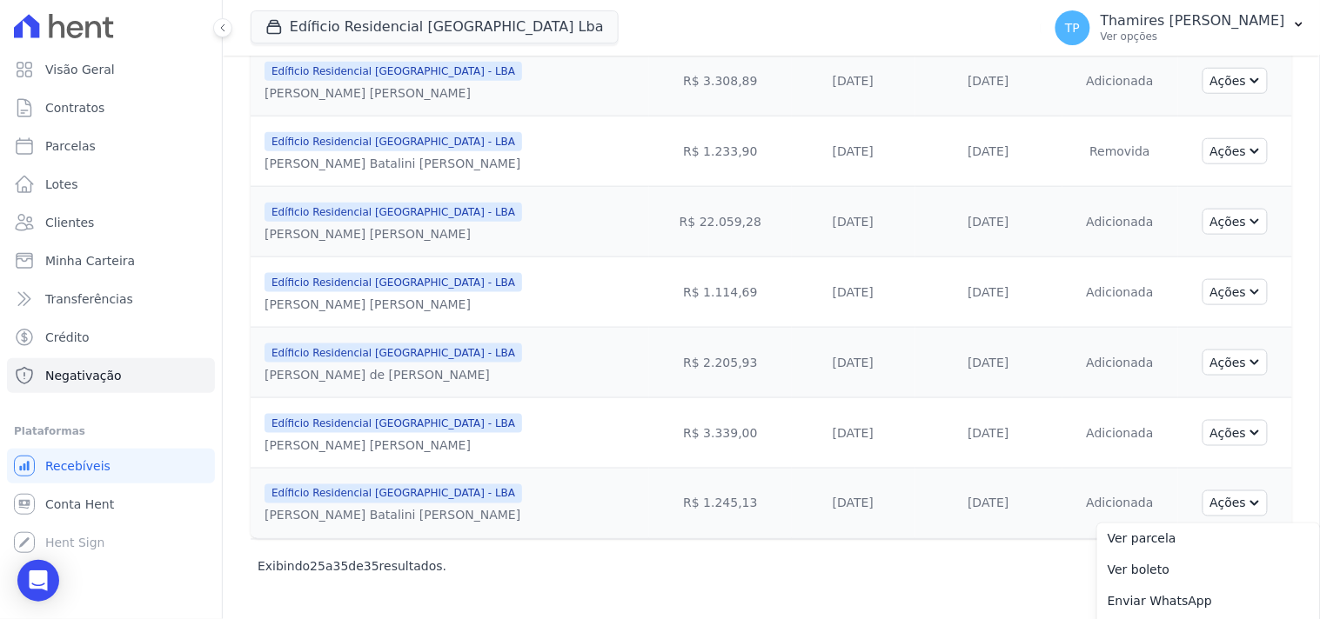
scroll to position [466, 0]
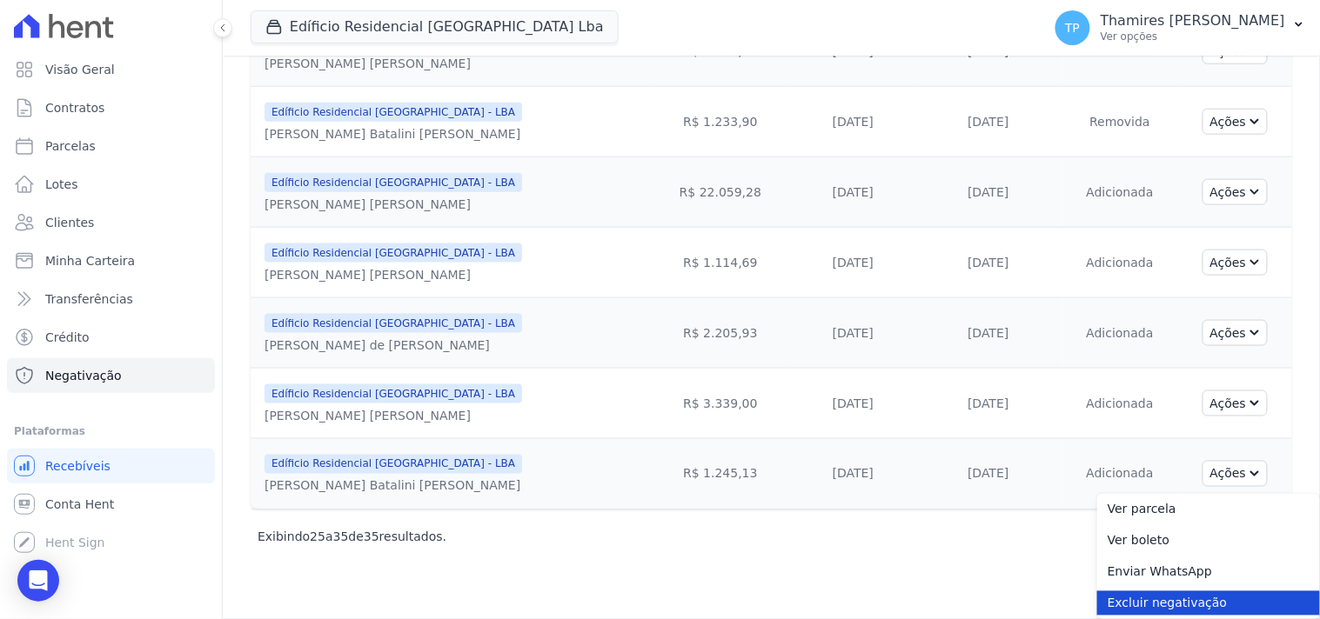
click at [1158, 602] on link "Excluir negativação" at bounding box center [1208, 604] width 223 height 24
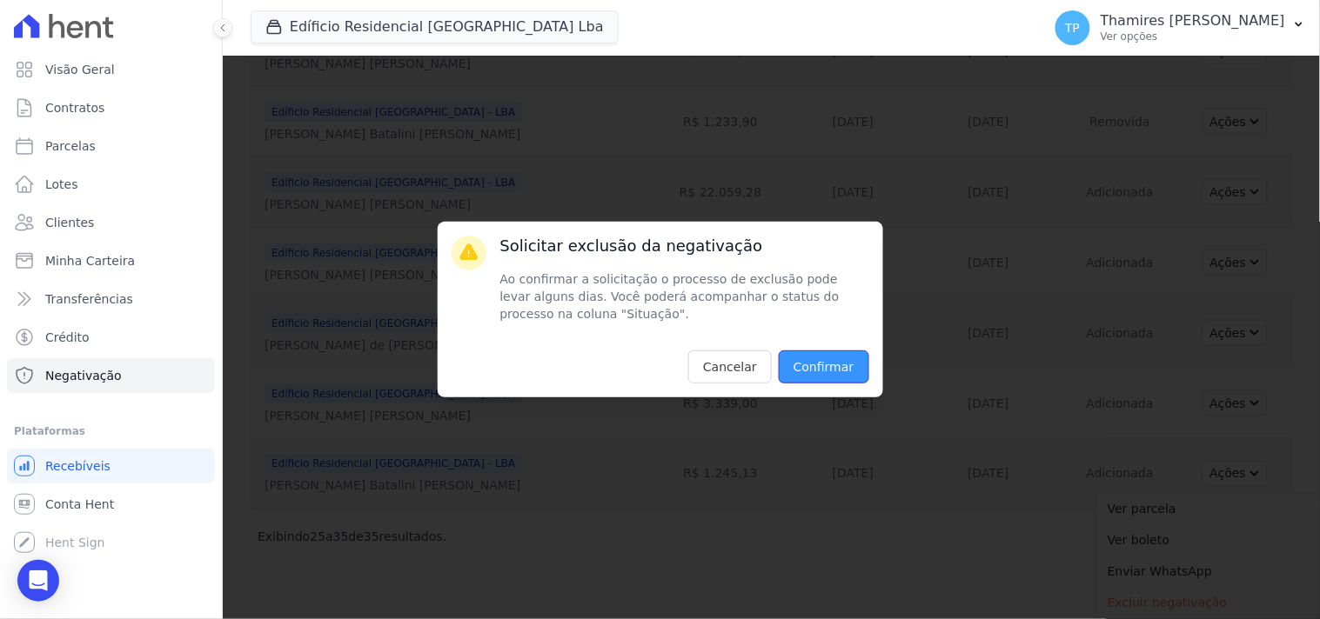
click at [807, 371] on input "Confirmar" at bounding box center [824, 367] width 90 height 33
